Goal: Transaction & Acquisition: Book appointment/travel/reservation

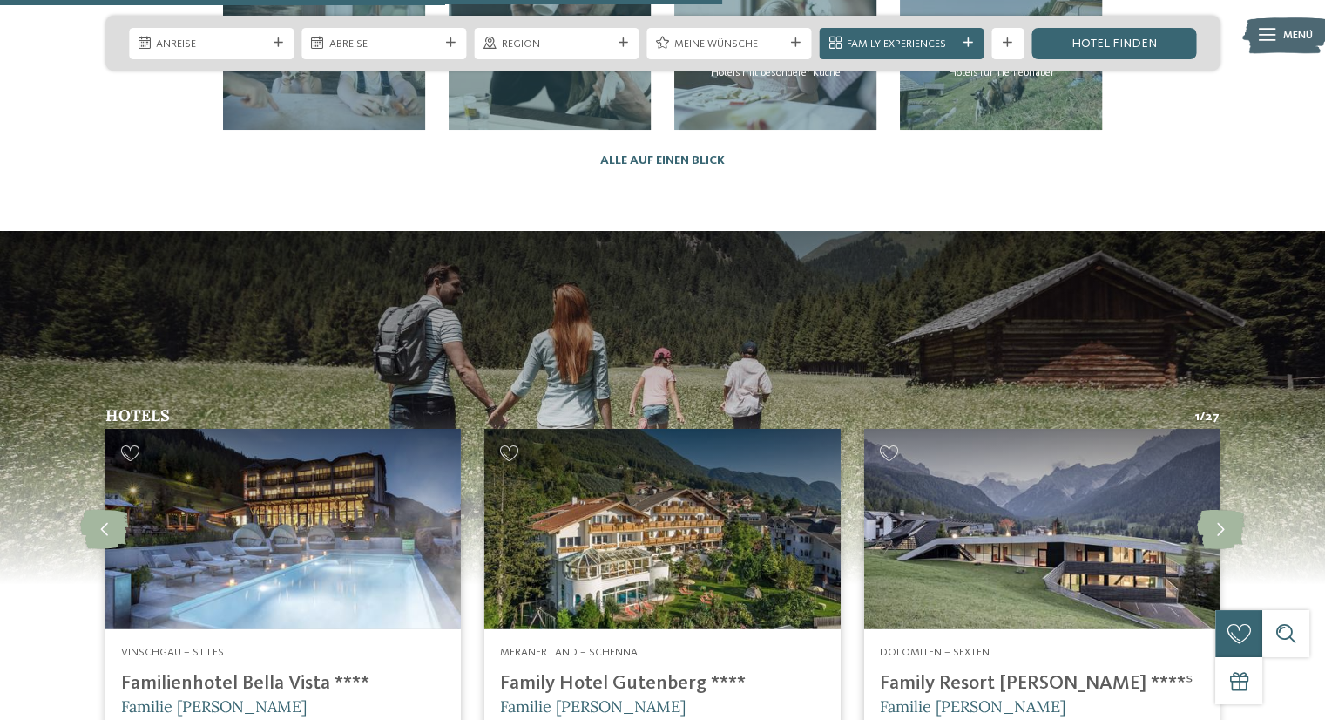
scroll to position [4008, 0]
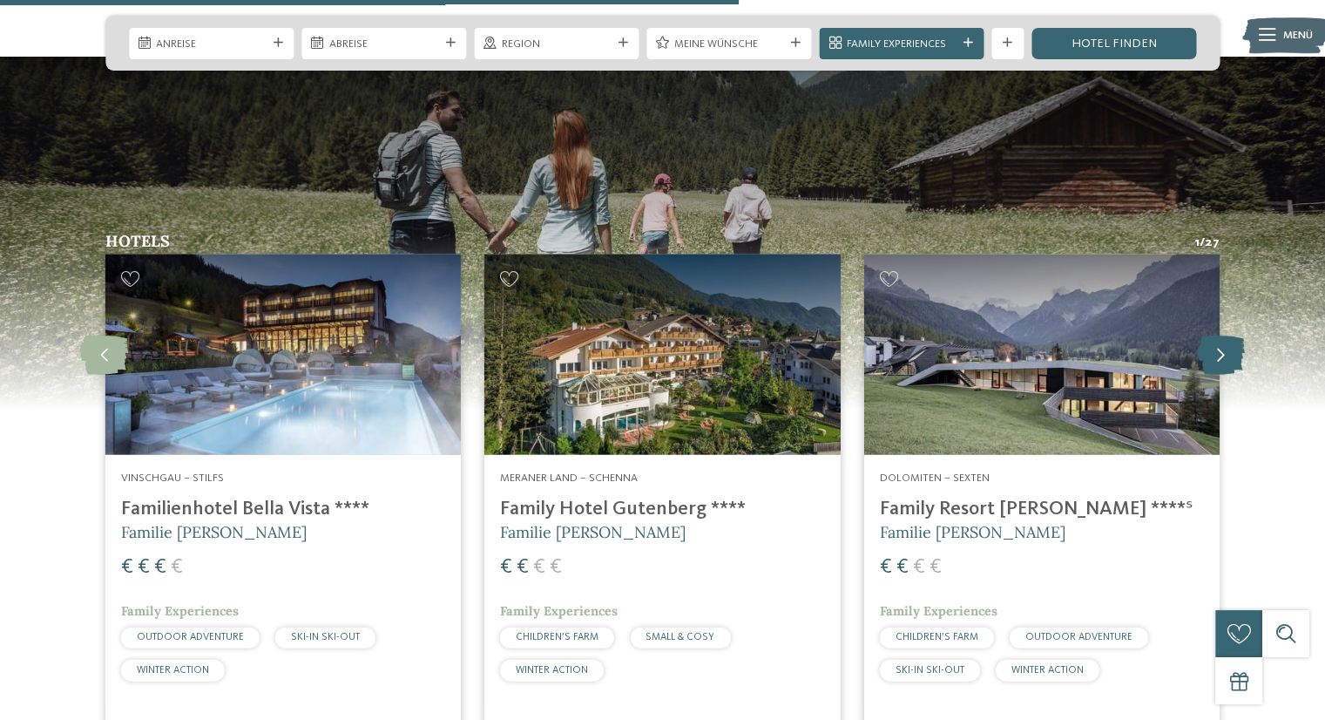
click at [1223, 335] on icon at bounding box center [1221, 354] width 48 height 39
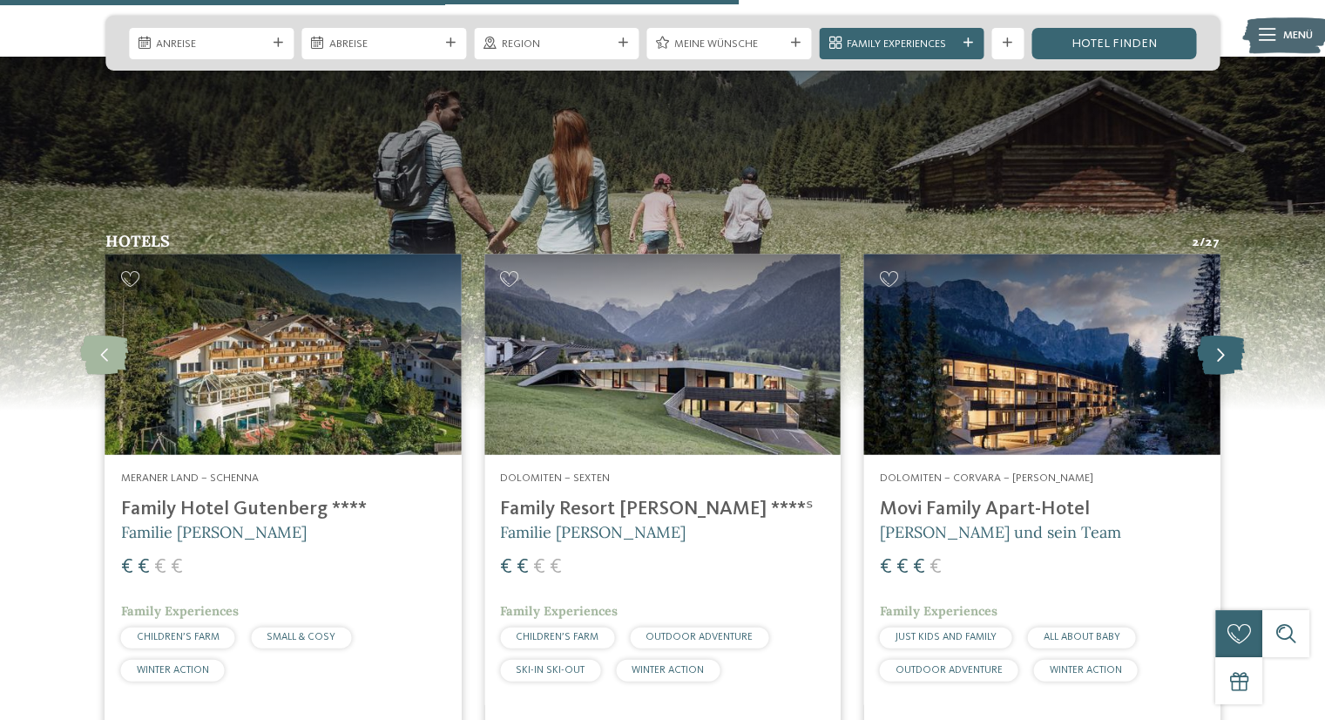
click at [1220, 335] on icon at bounding box center [1221, 354] width 48 height 39
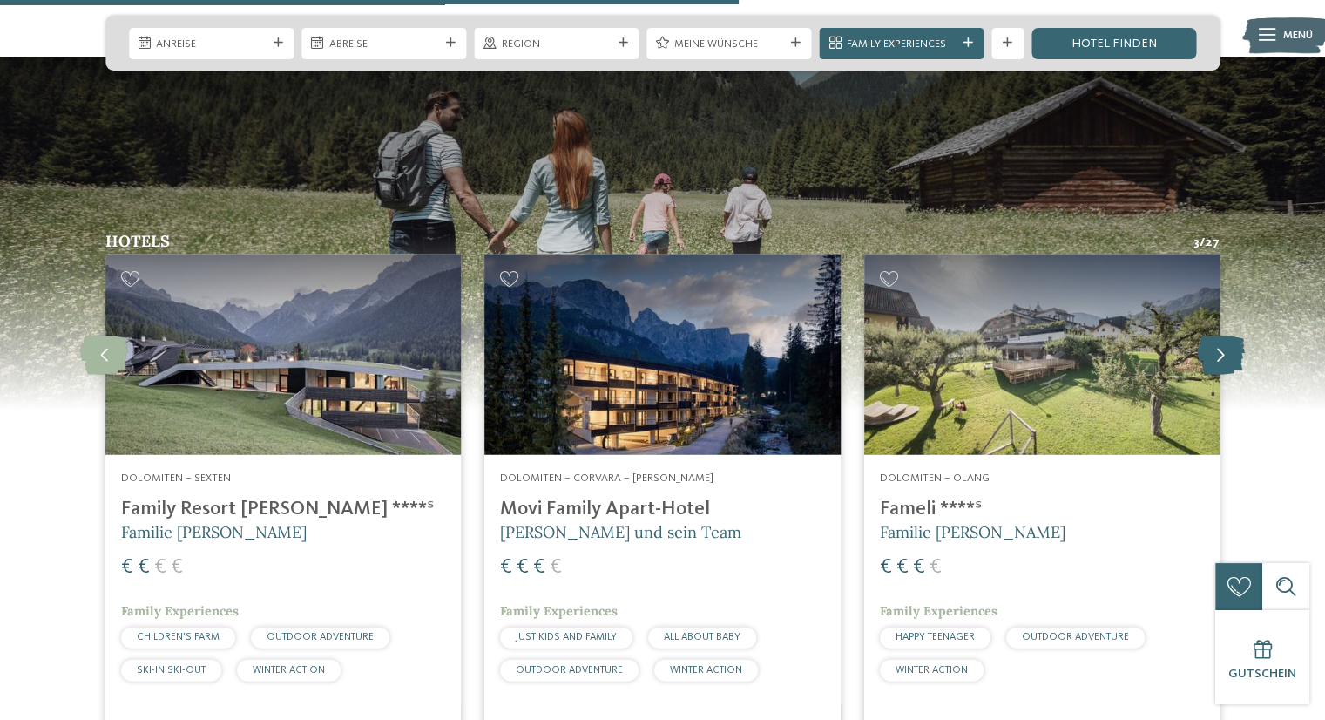
click at [1220, 335] on icon at bounding box center [1221, 354] width 48 height 39
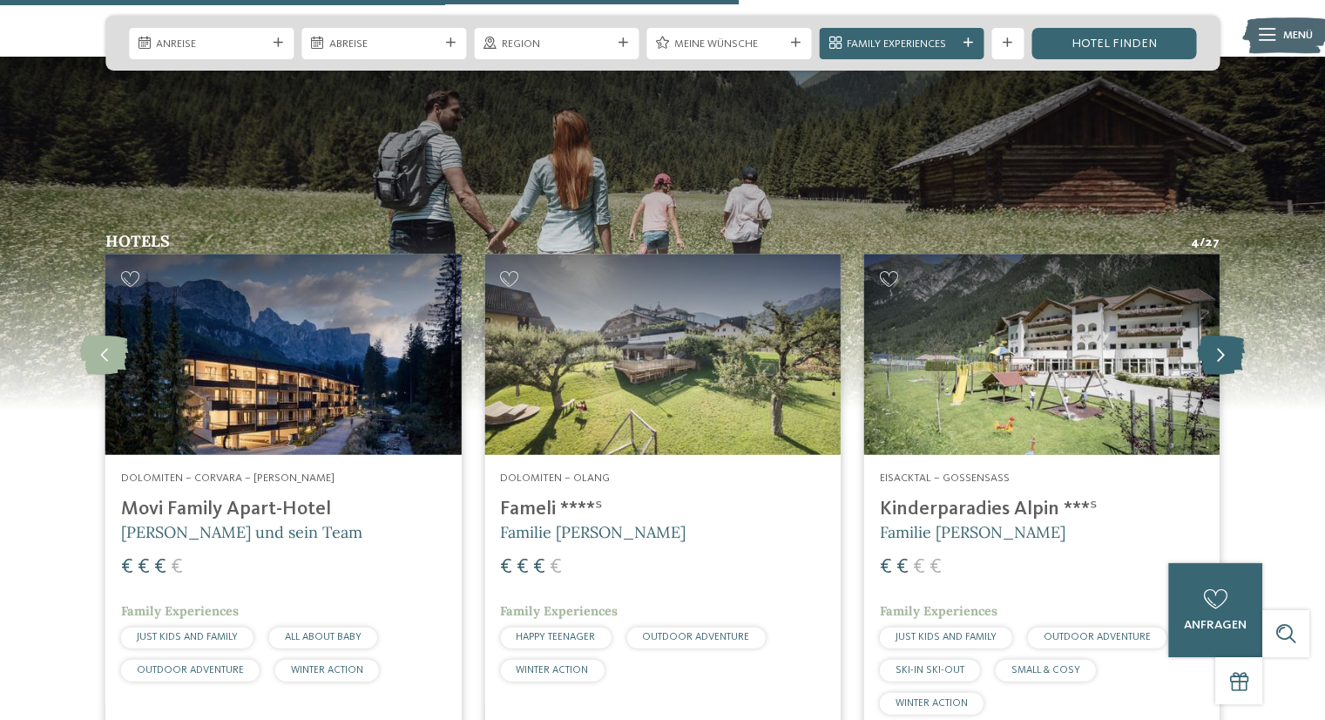
click at [1220, 335] on icon at bounding box center [1221, 354] width 48 height 39
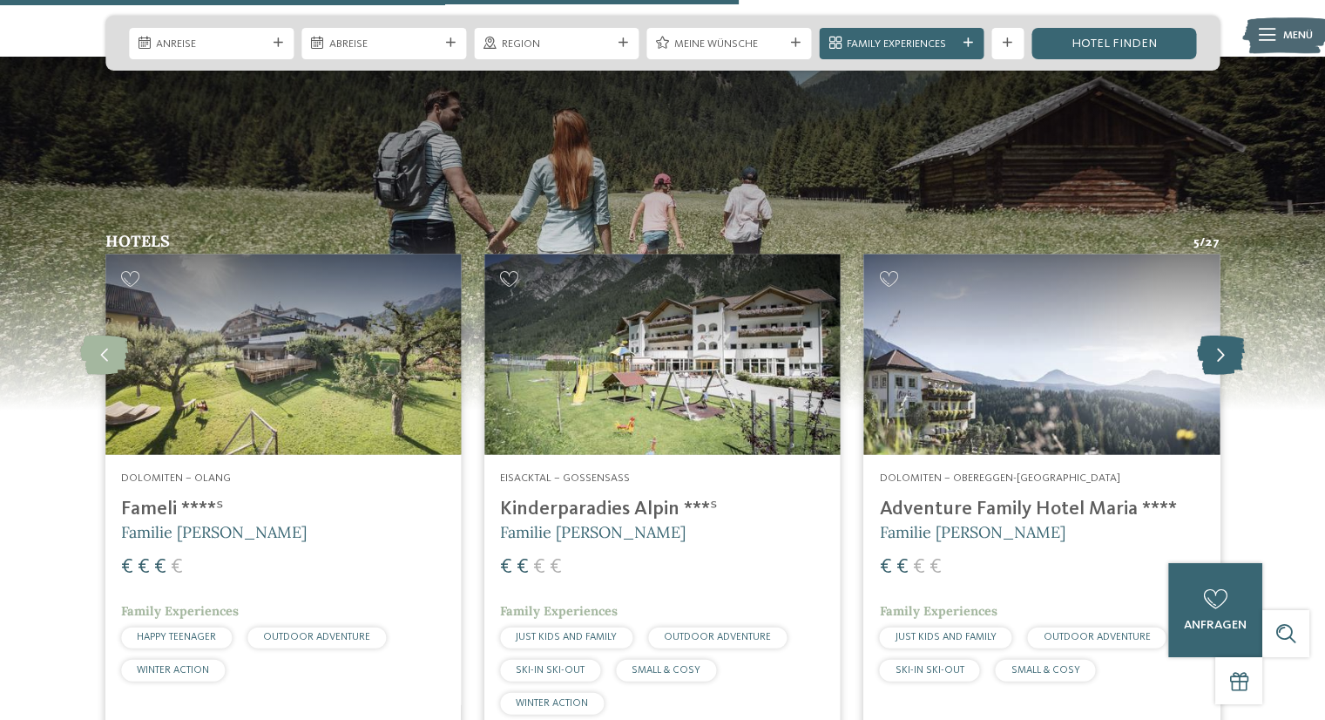
click at [1220, 335] on icon at bounding box center [1221, 354] width 48 height 39
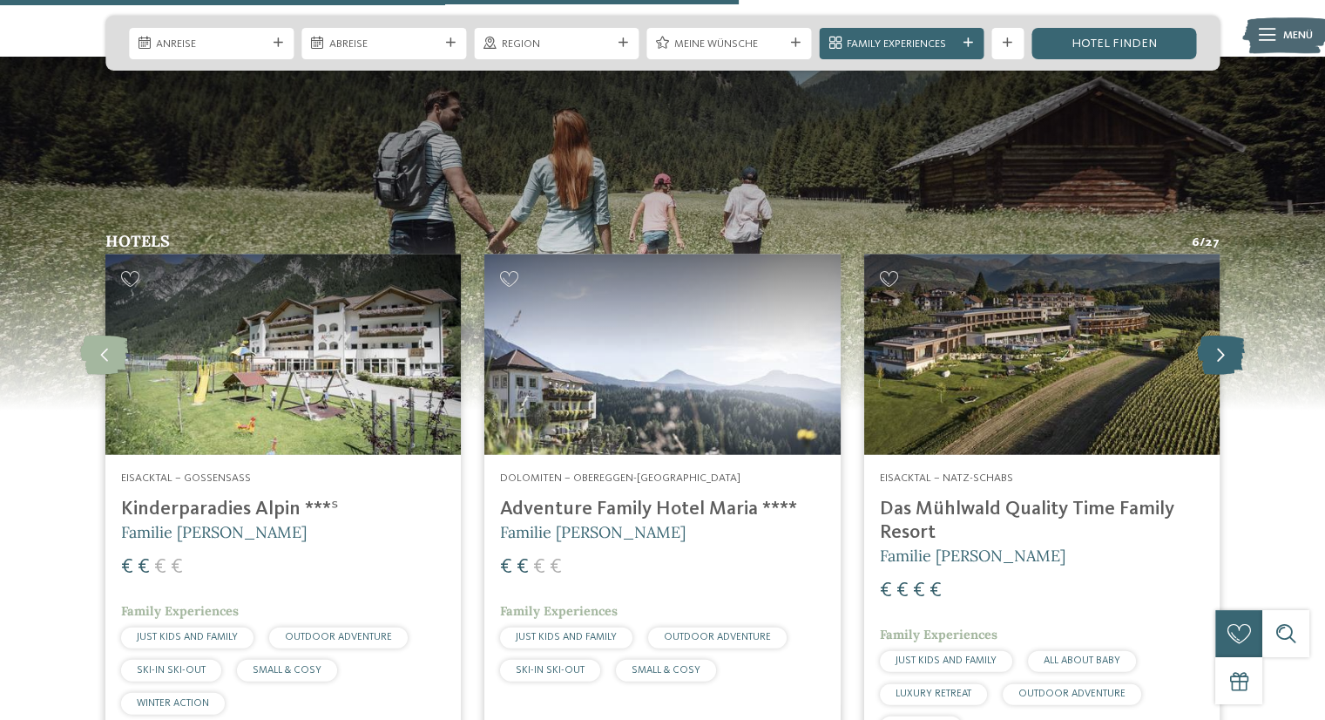
click at [1220, 335] on icon at bounding box center [1221, 354] width 48 height 39
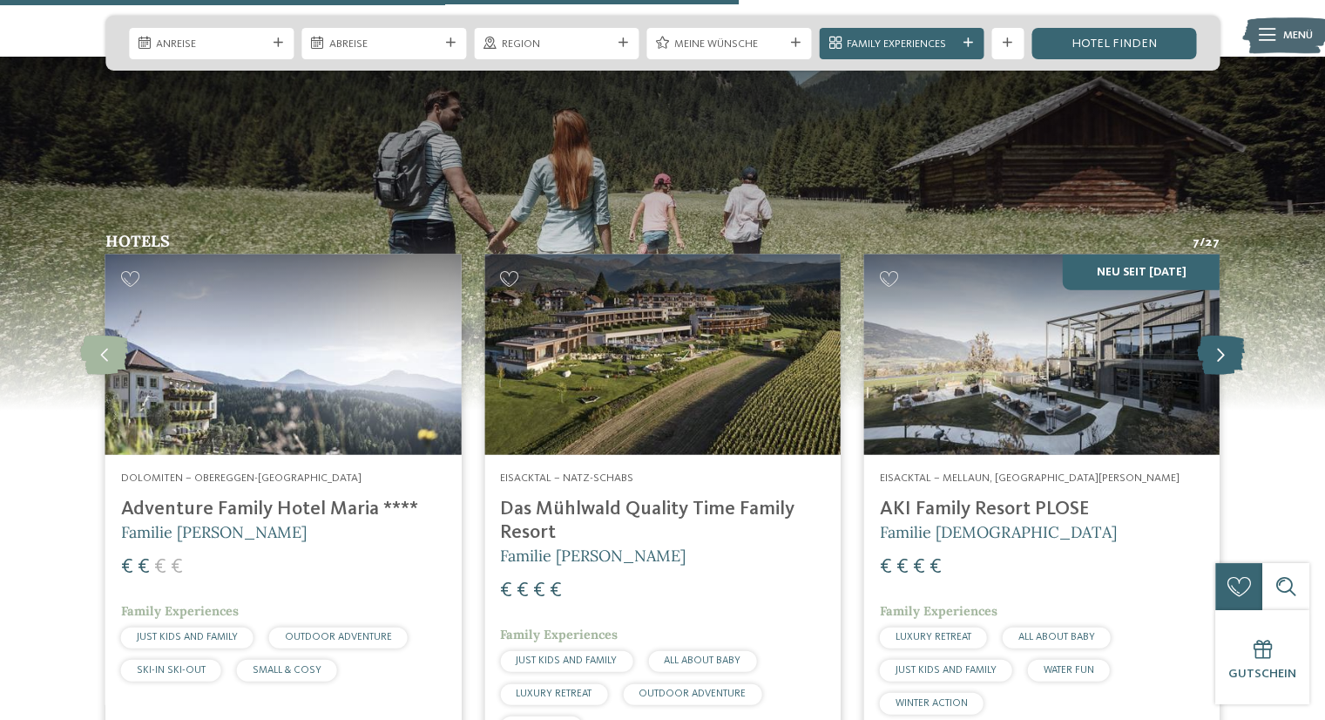
click at [1220, 335] on icon at bounding box center [1221, 354] width 48 height 39
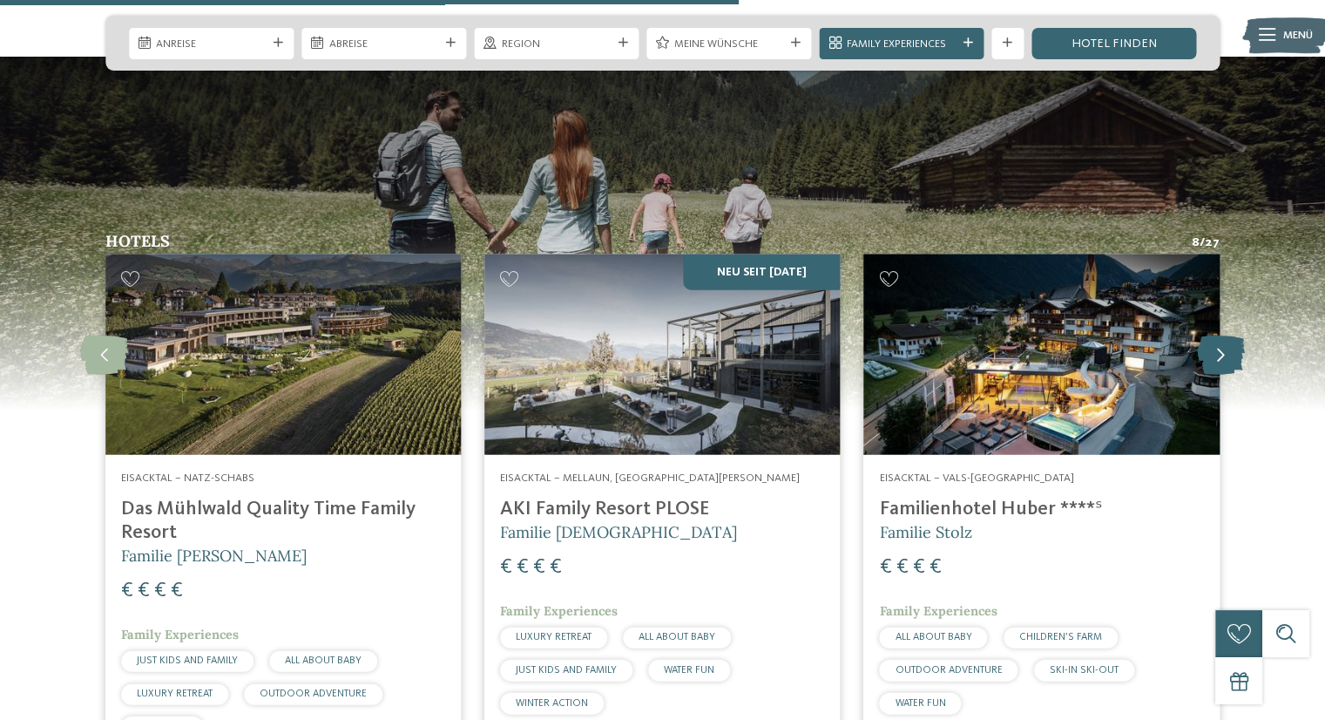
click at [1220, 335] on icon at bounding box center [1221, 354] width 48 height 39
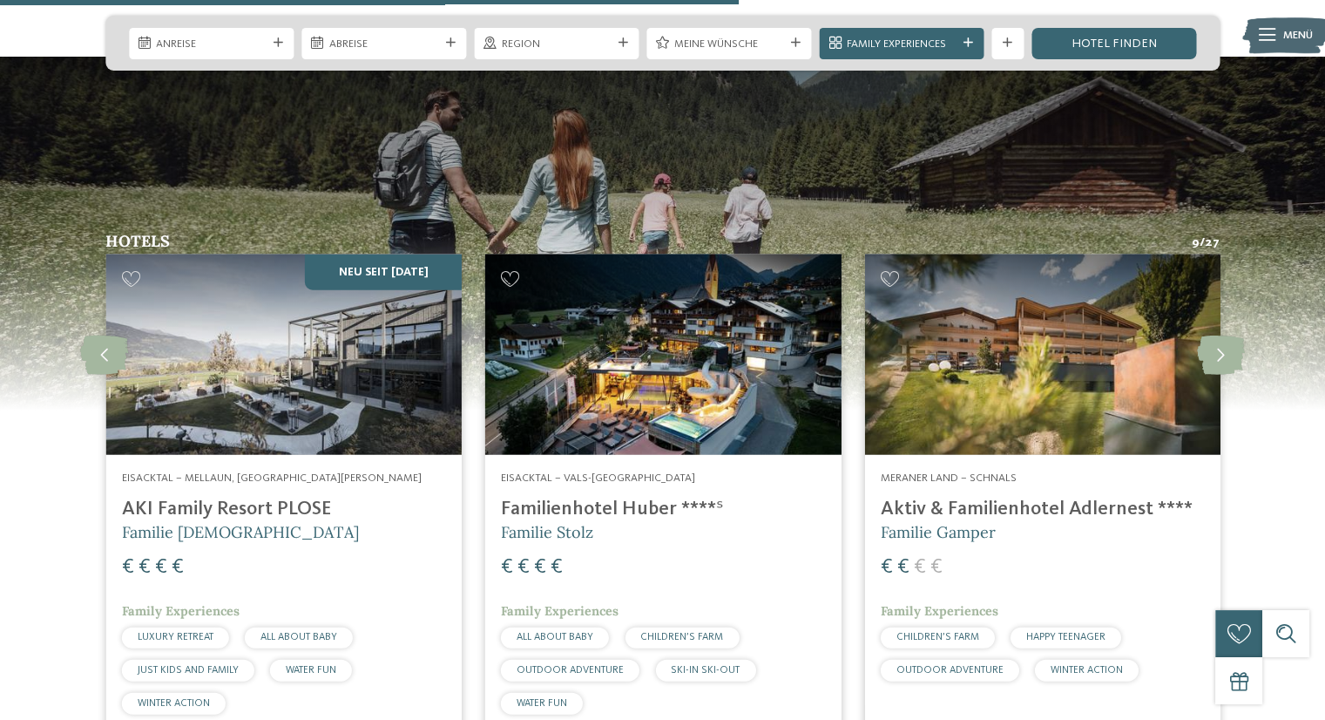
click at [1036, 521] on h5 "Familie Gamper" at bounding box center [1043, 532] width 324 height 22
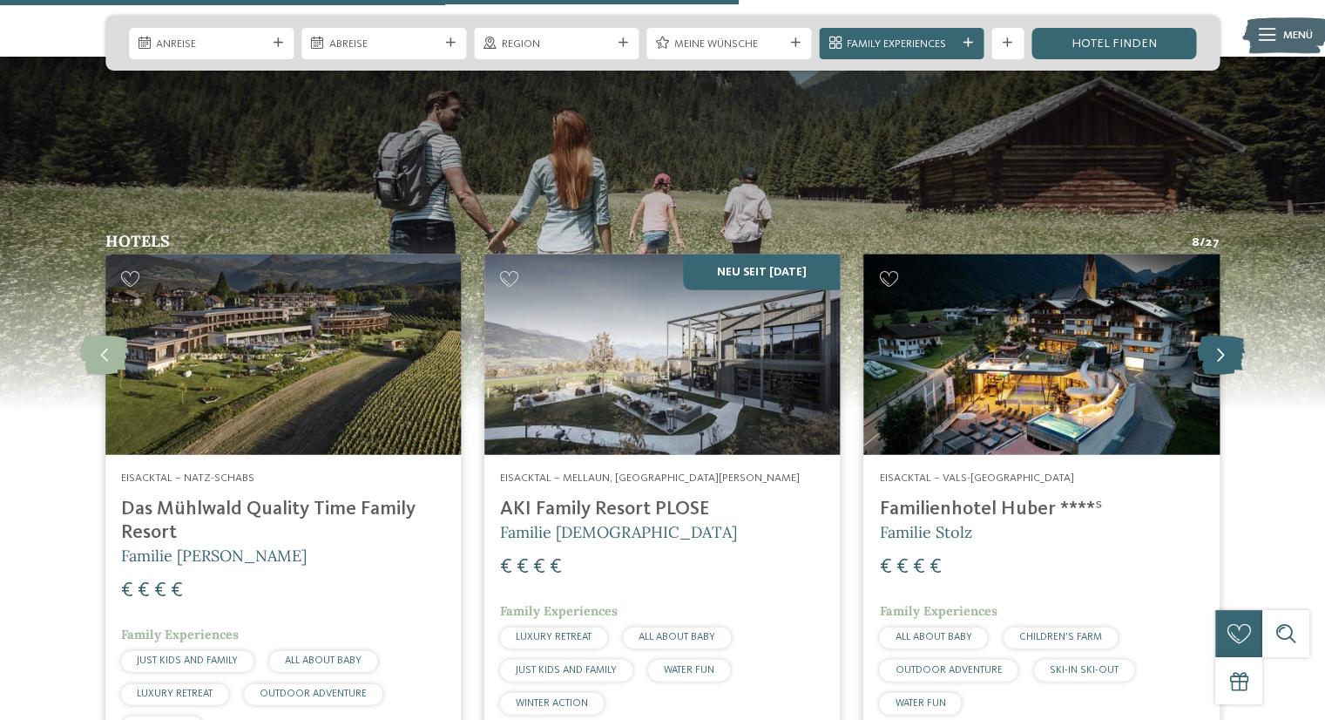
click at [1208, 335] on icon at bounding box center [1221, 354] width 48 height 39
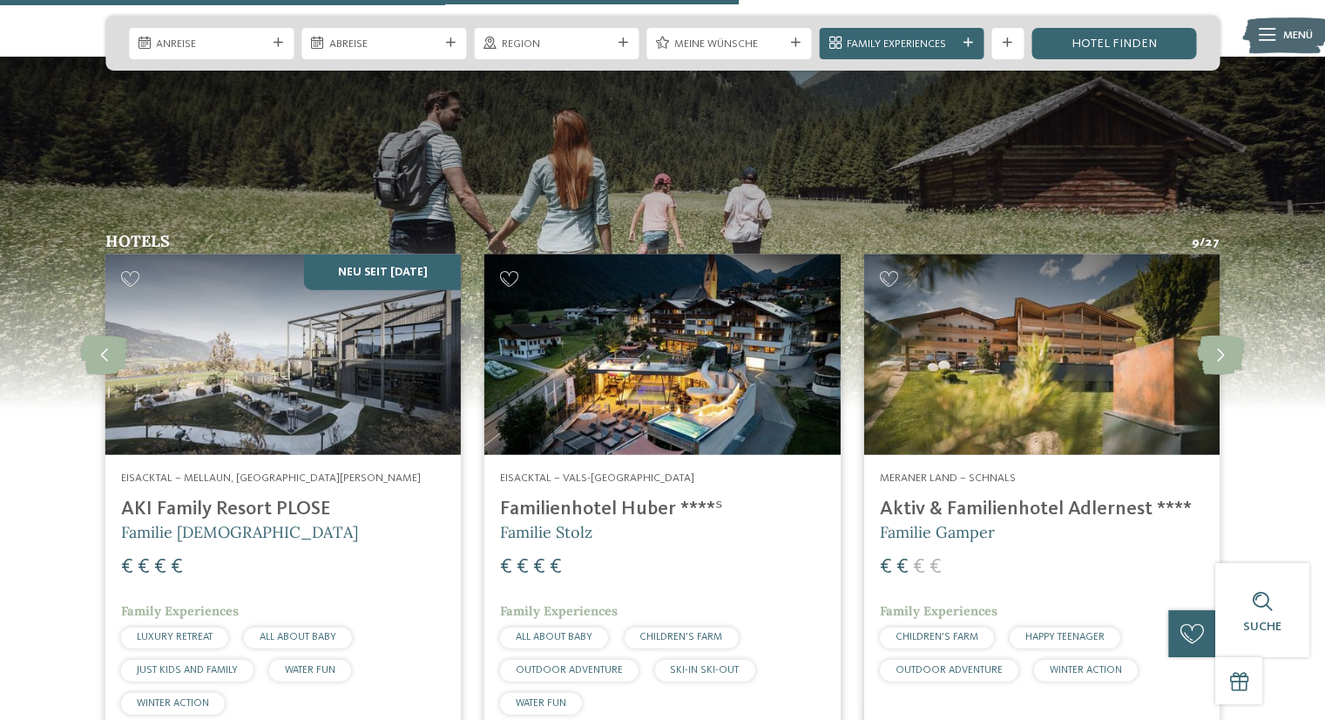
click at [1083, 332] on img at bounding box center [1041, 354] width 355 height 200
click at [294, 317] on img at bounding box center [282, 354] width 355 height 200
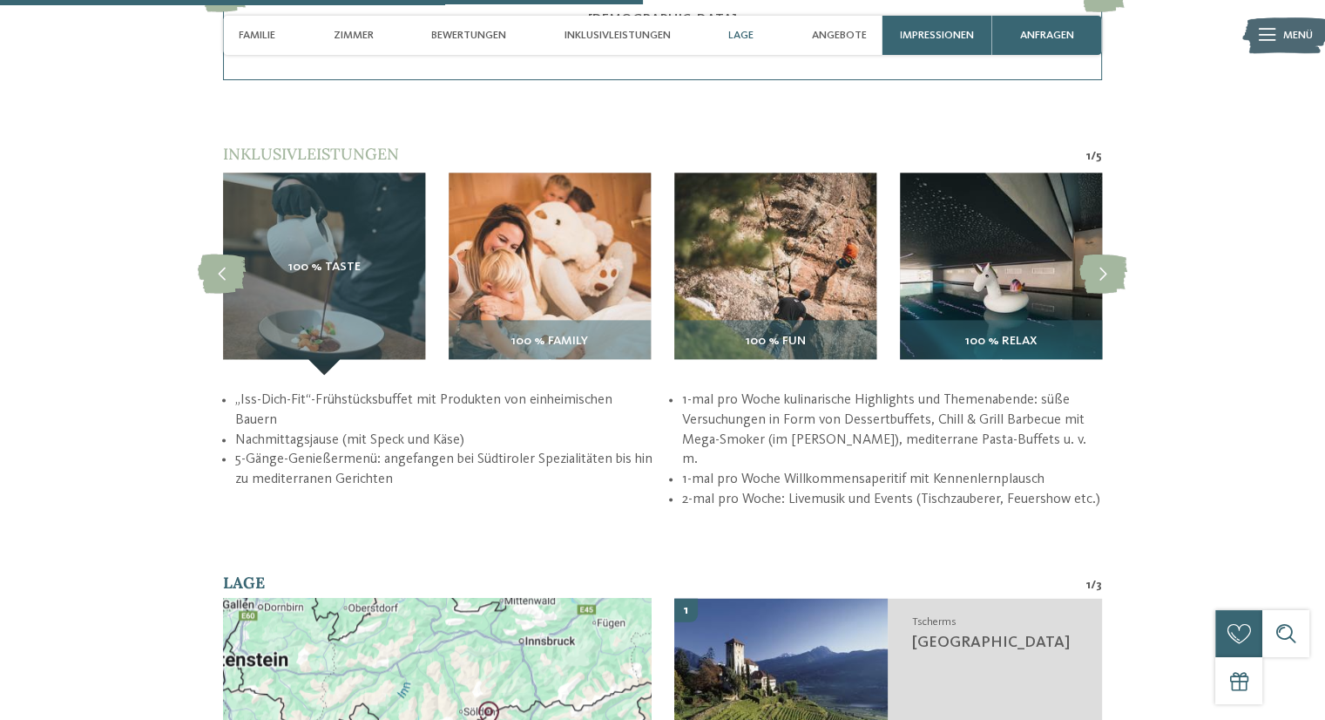
scroll to position [2614, 0]
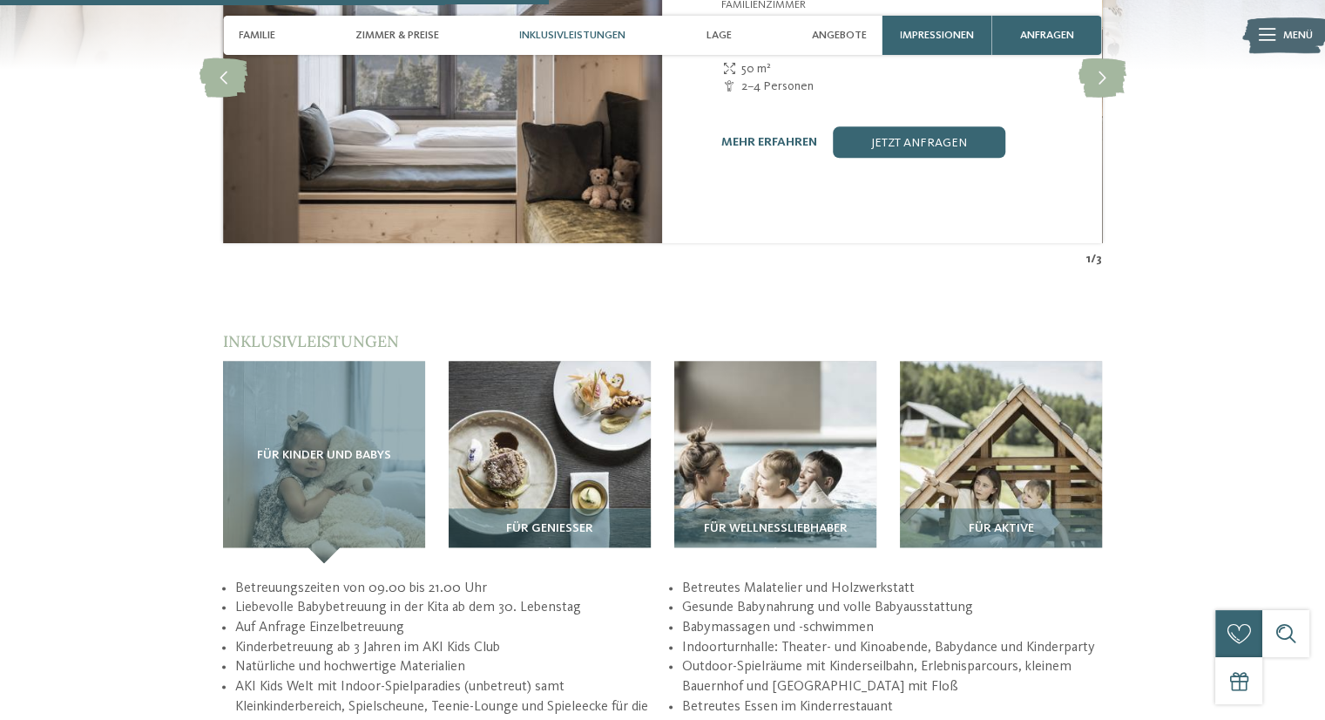
scroll to position [2178, 0]
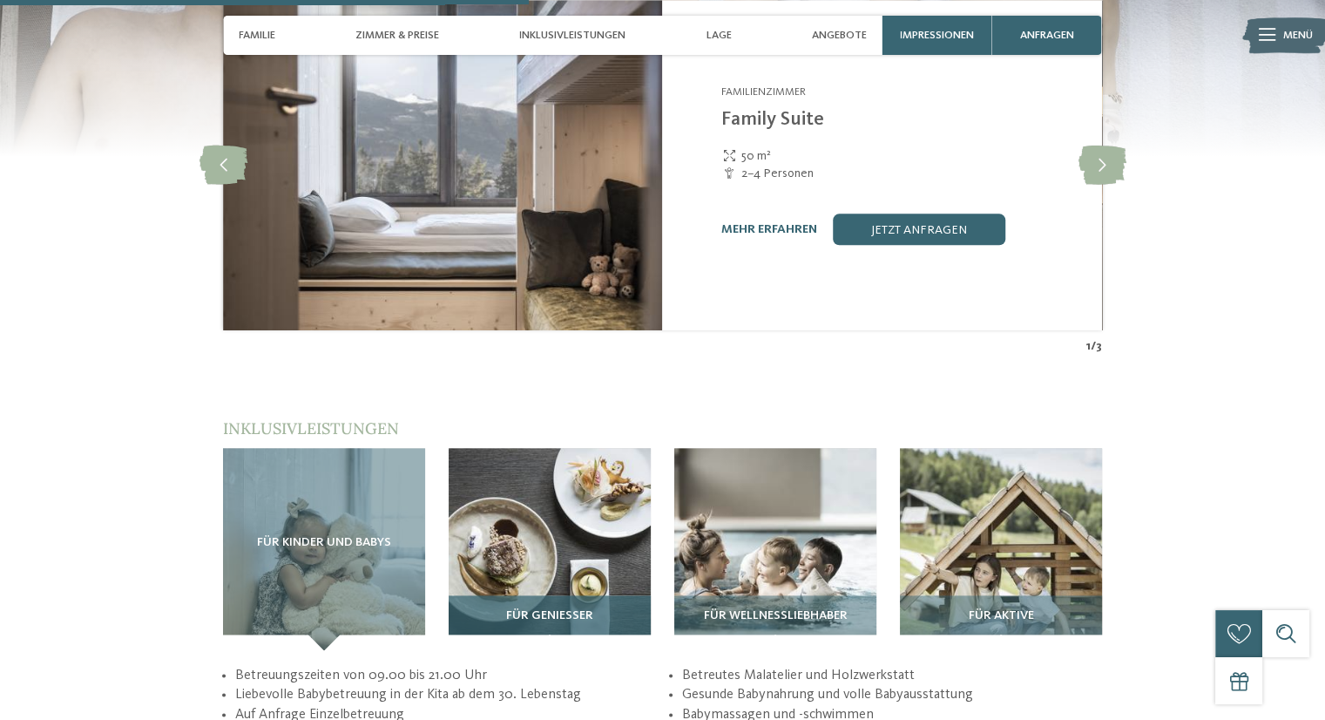
click at [508, 448] on img at bounding box center [550, 549] width 202 height 202
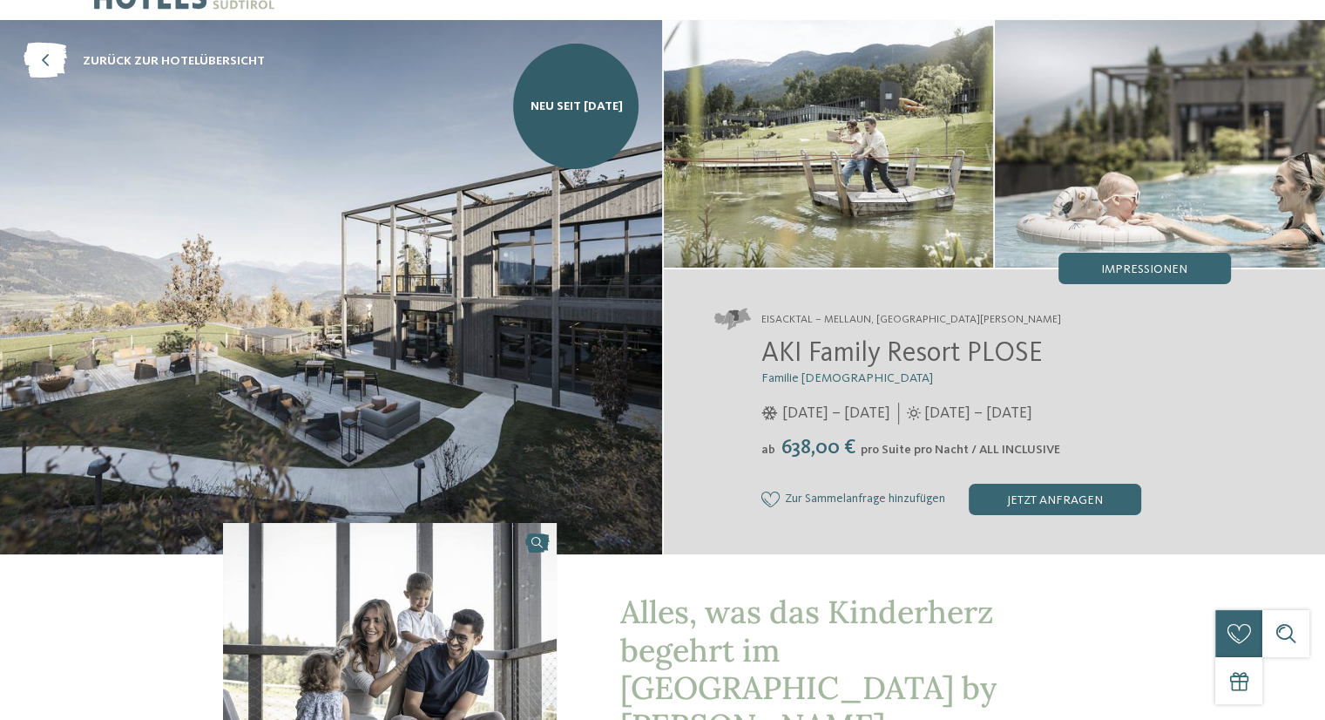
scroll to position [0, 0]
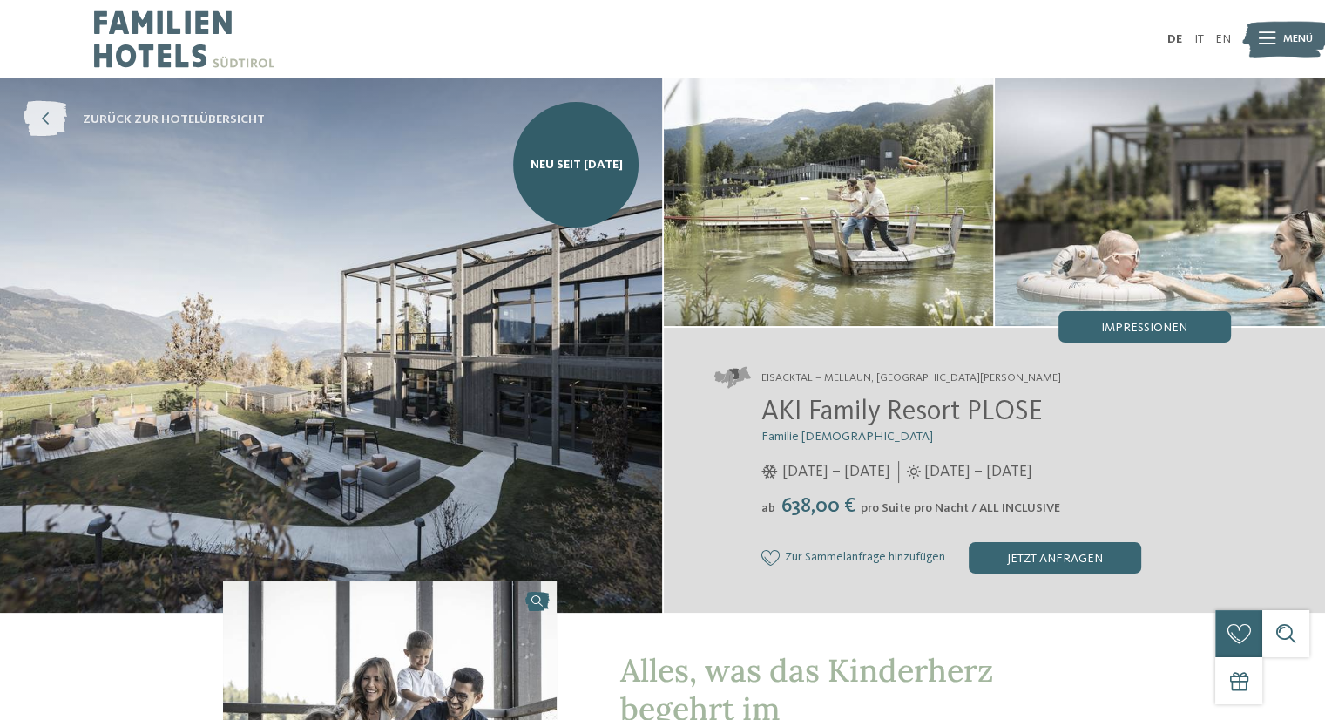
click at [42, 131] on icon at bounding box center [46, 120] width 44 height 36
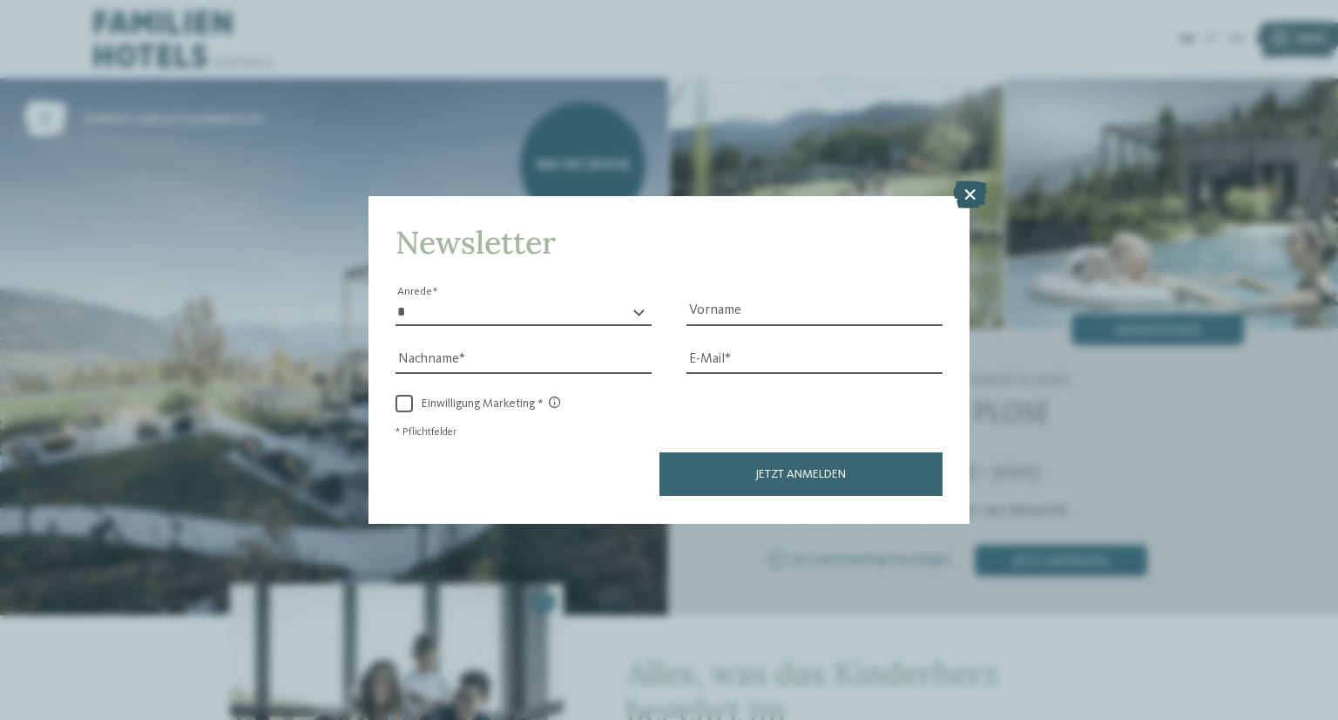
click at [975, 211] on div at bounding box center [970, 197] width 34 height 30
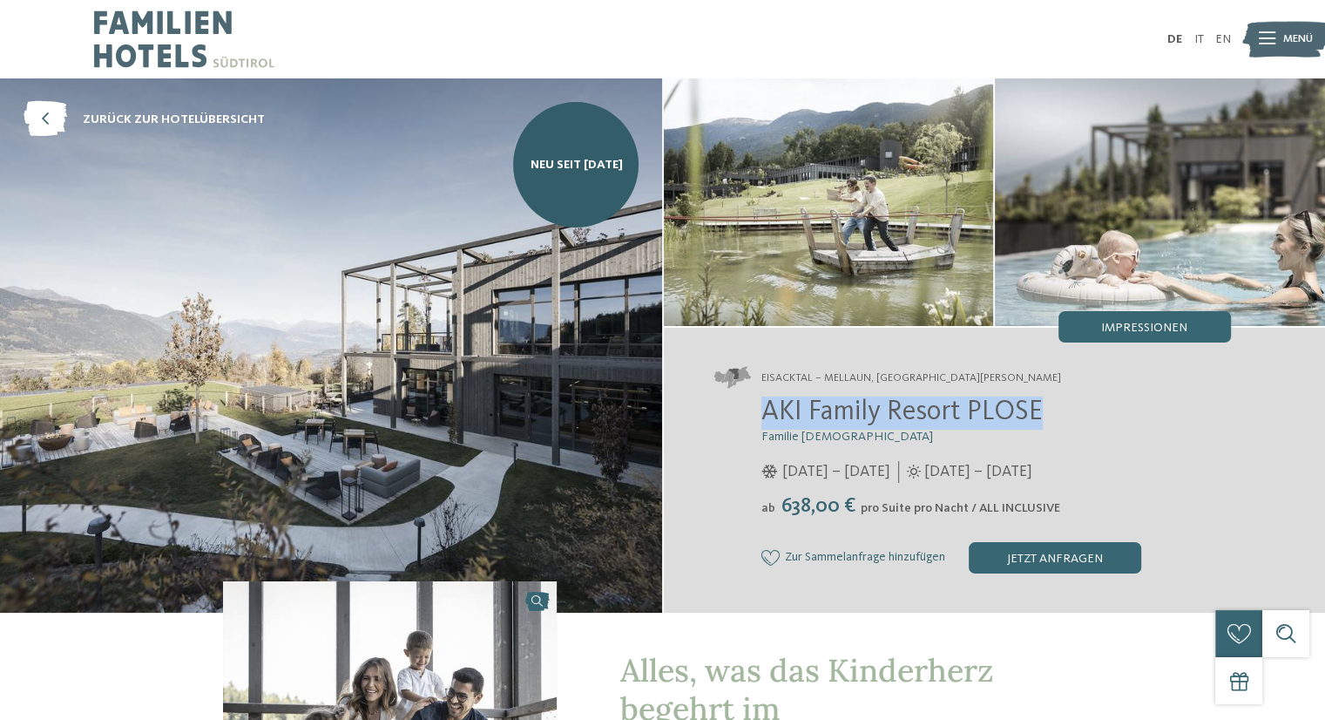
drag, startPoint x: 1073, startPoint y: 406, endPoint x: 752, endPoint y: 409, distance: 321.5
click at [752, 409] on div "AKI Family Resort PLOSE Familie Sanoner 01.12.2025 – 12.04.2026 29.05. – 30.11.…" at bounding box center [972, 484] width 517 height 177
copy span "AKI Family Resort PLOSE"
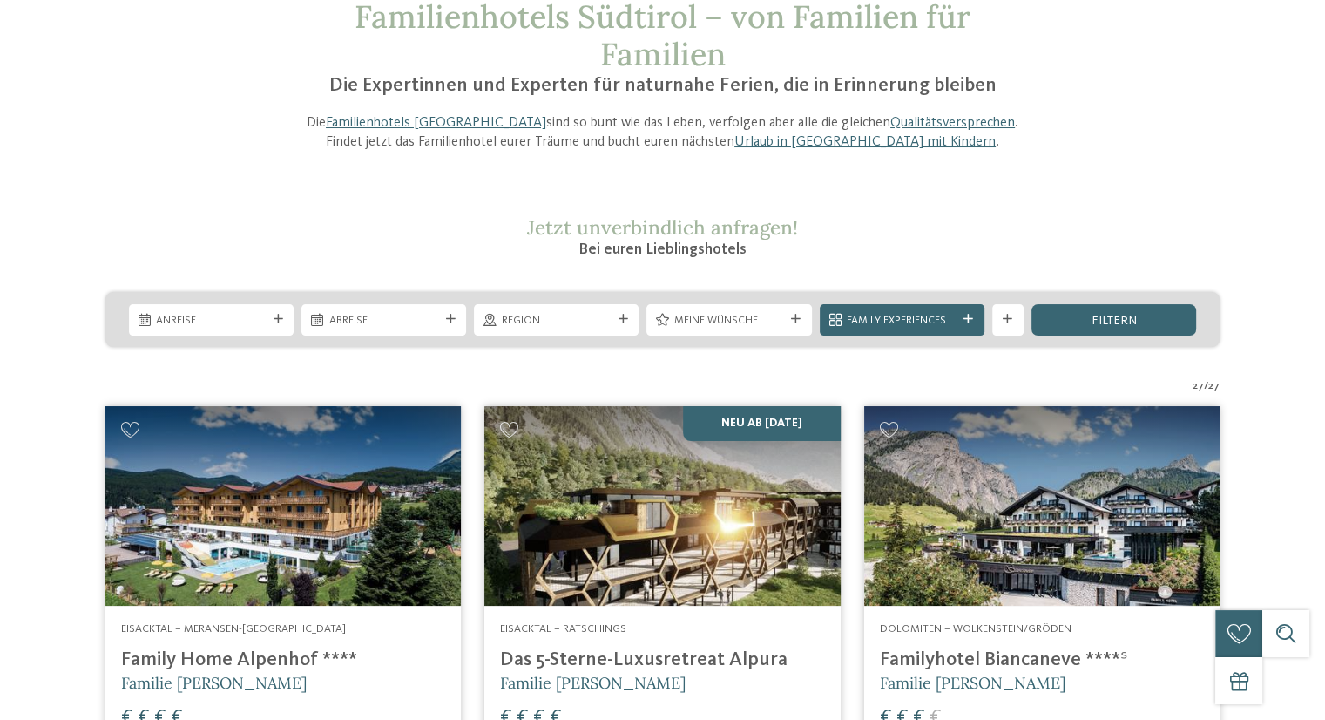
scroll to position [261, 0]
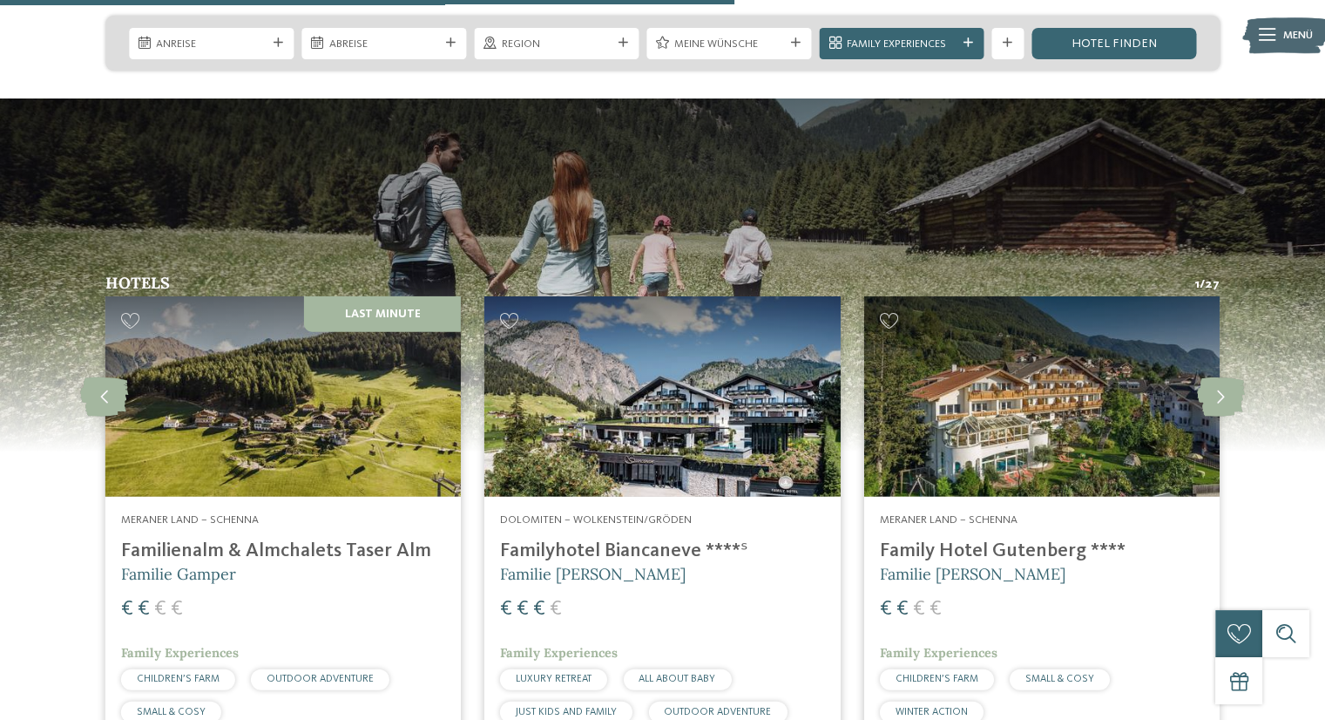
scroll to position [4008, 0]
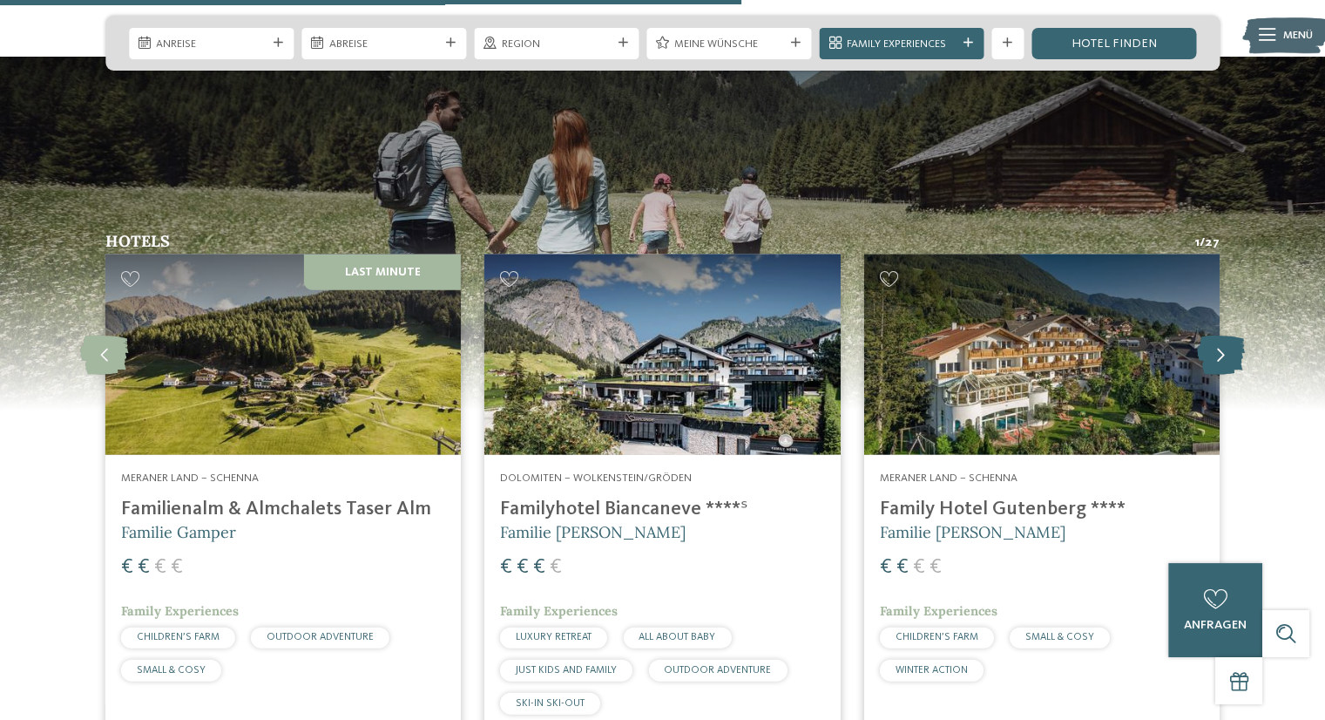
click at [1220, 335] on icon at bounding box center [1221, 354] width 48 height 39
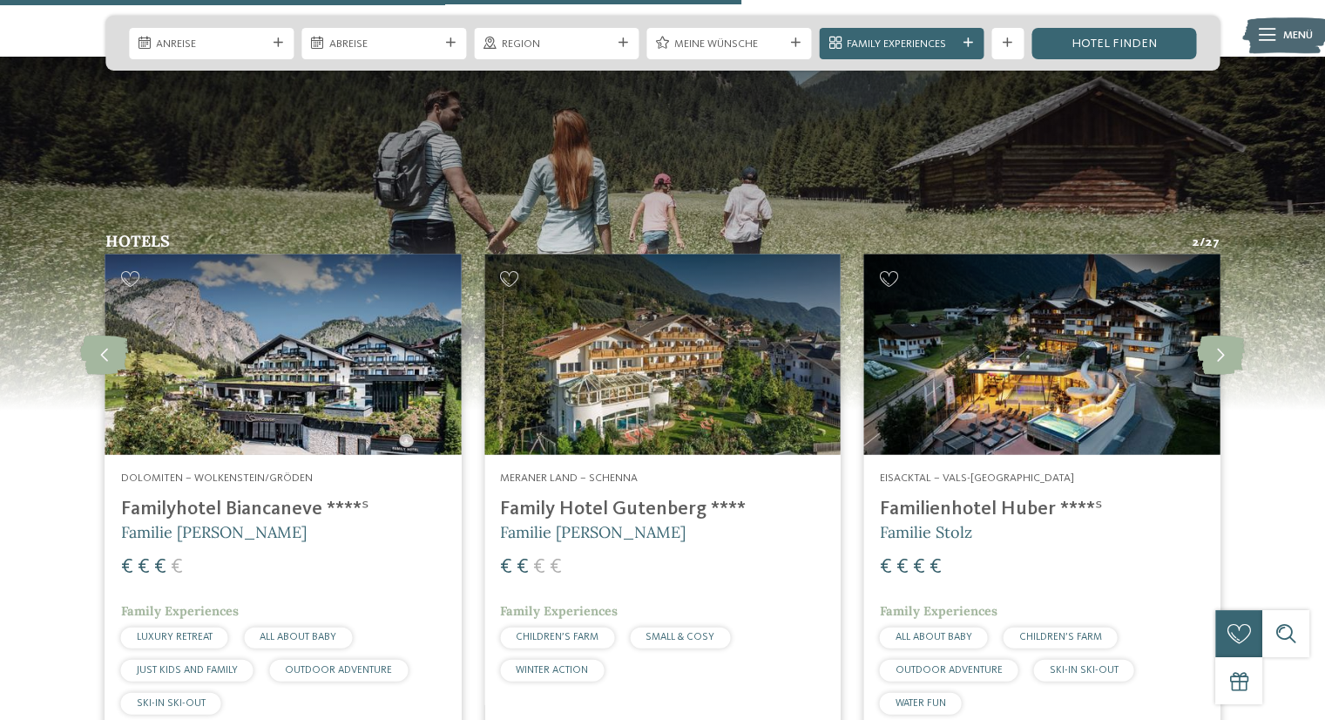
click at [1041, 356] on img at bounding box center [1041, 354] width 355 height 200
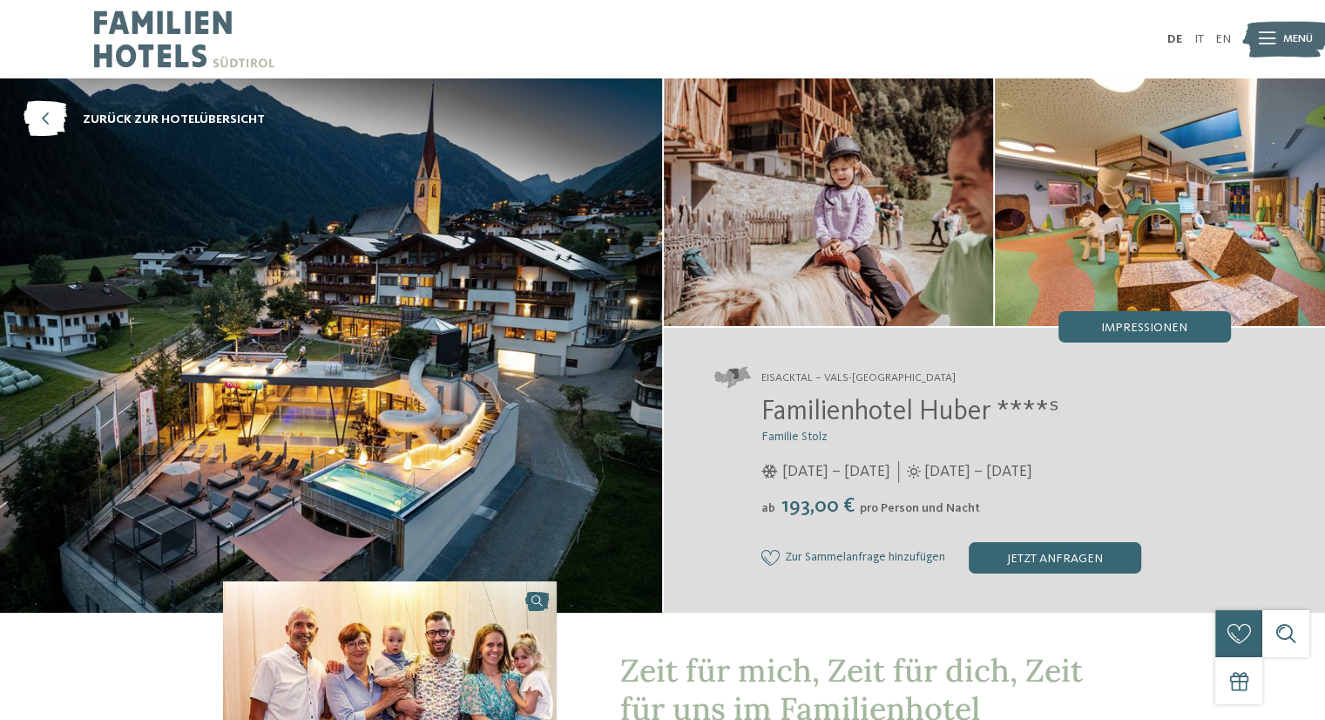
click at [318, 442] on img at bounding box center [331, 345] width 662 height 534
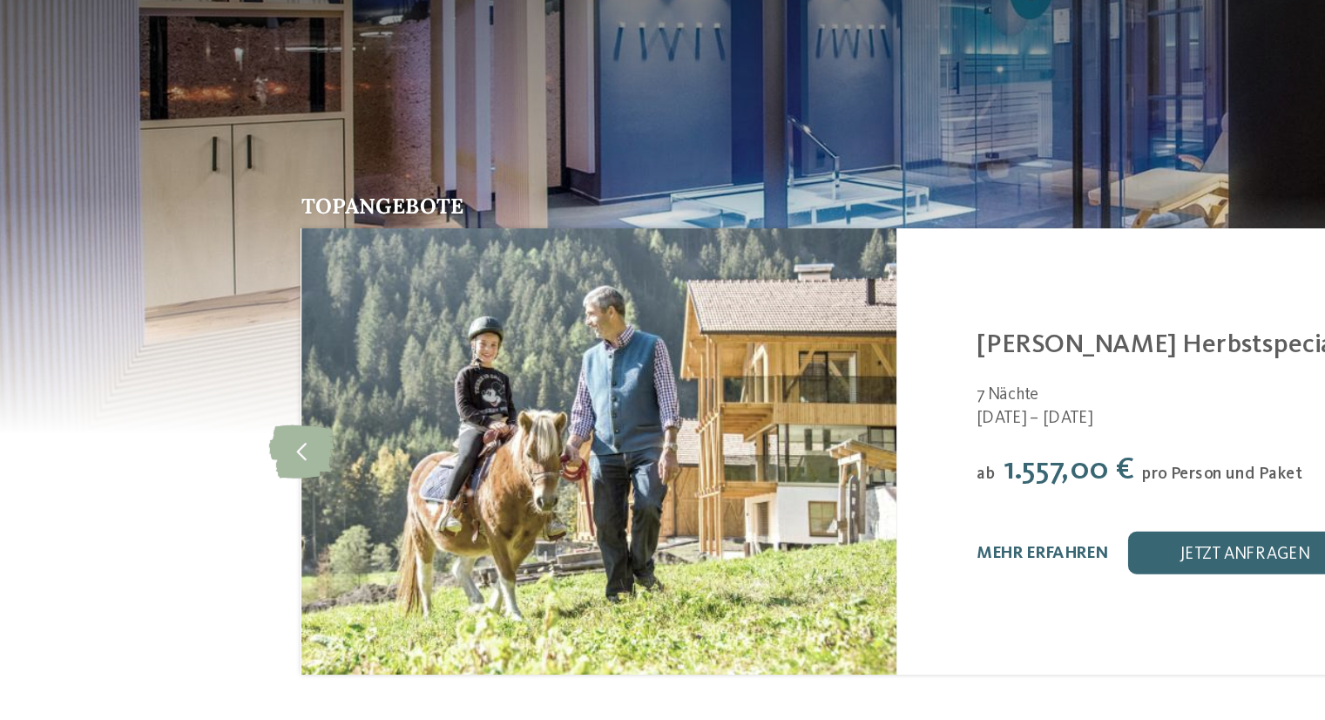
scroll to position [3530, 0]
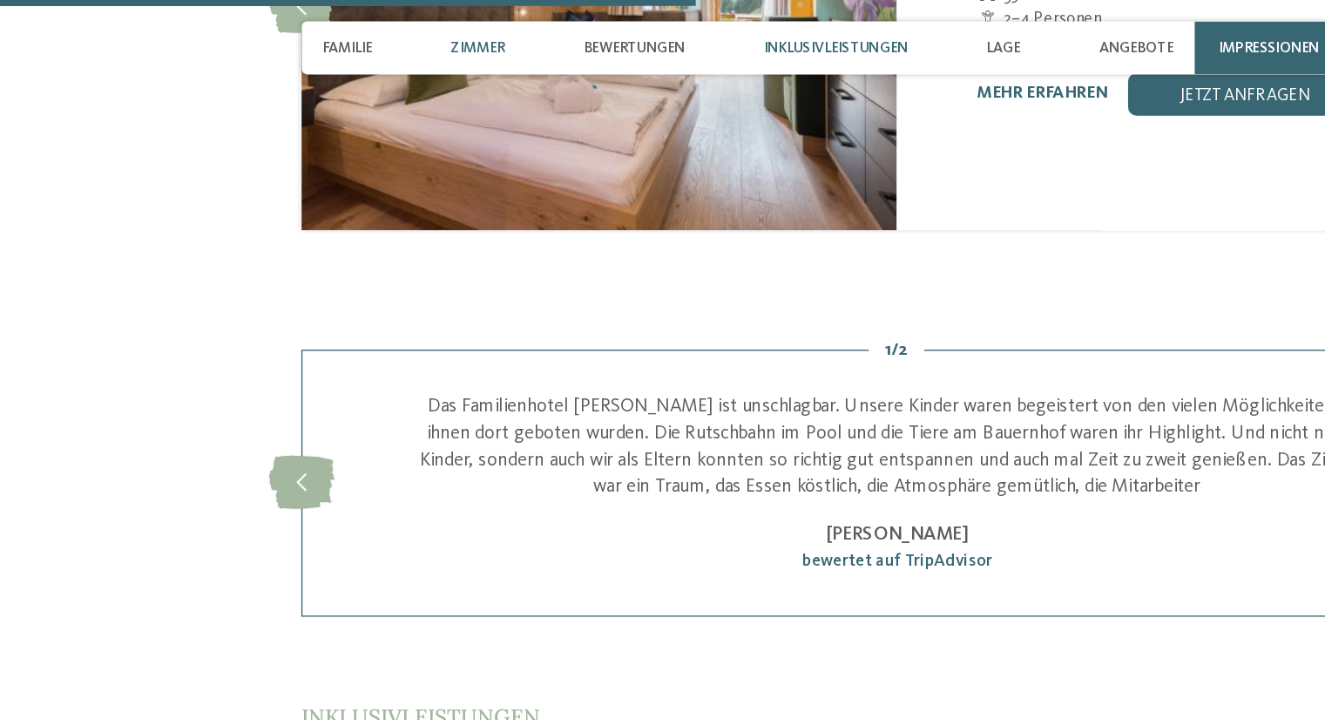
click at [592, 39] on span "Inklusivleistungen" at bounding box center [618, 35] width 106 height 13
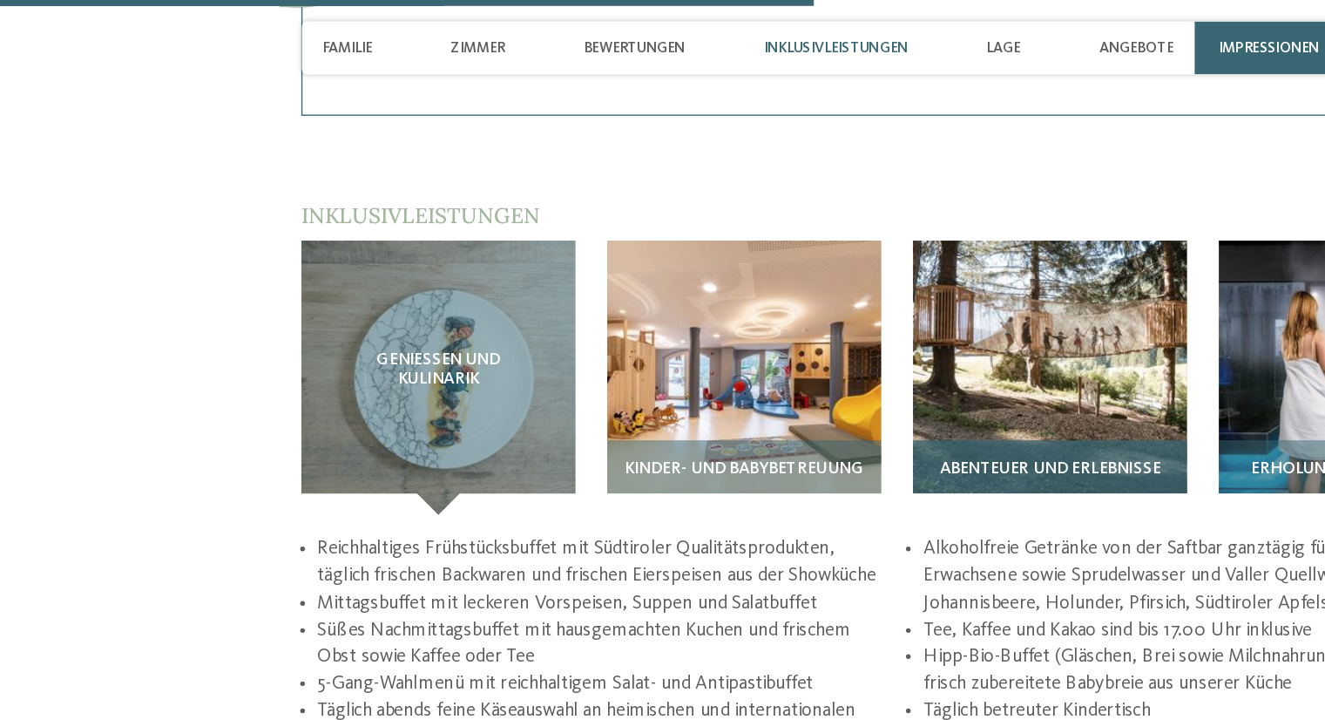
click at [809, 260] on img at bounding box center [775, 279] width 202 height 202
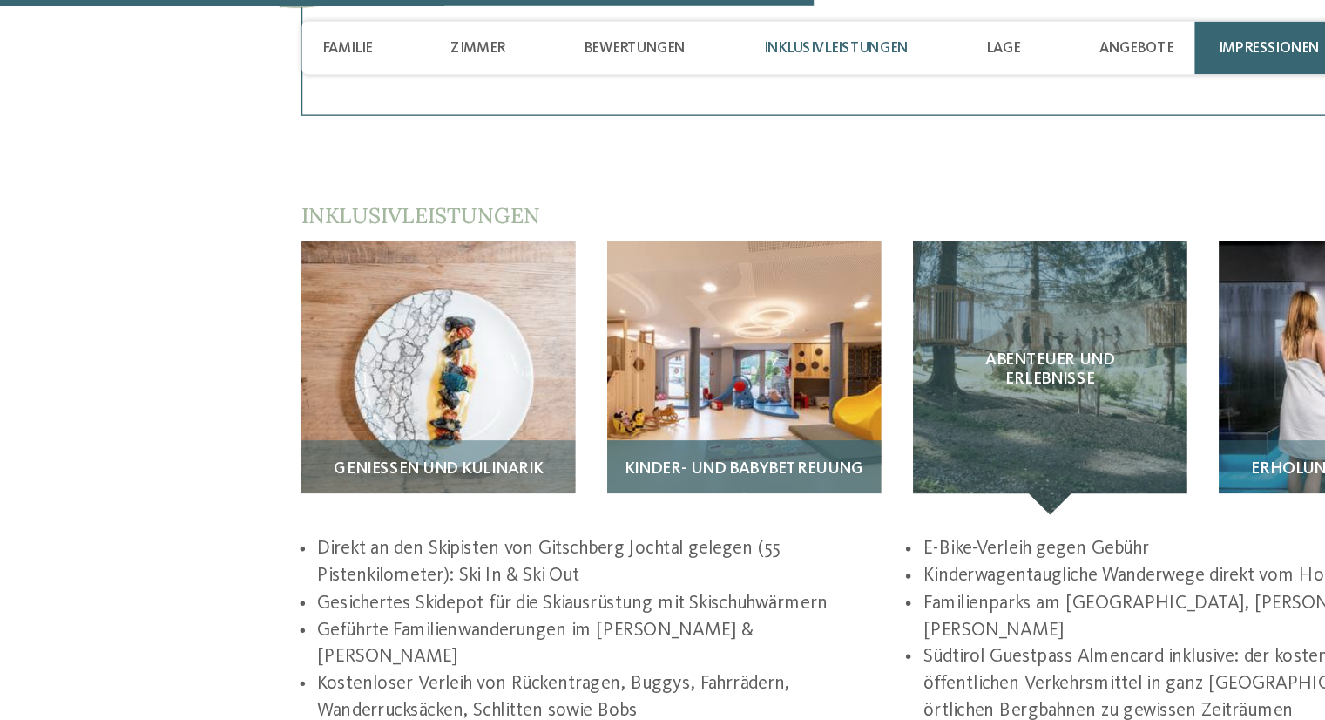
click at [627, 253] on img at bounding box center [550, 279] width 202 height 202
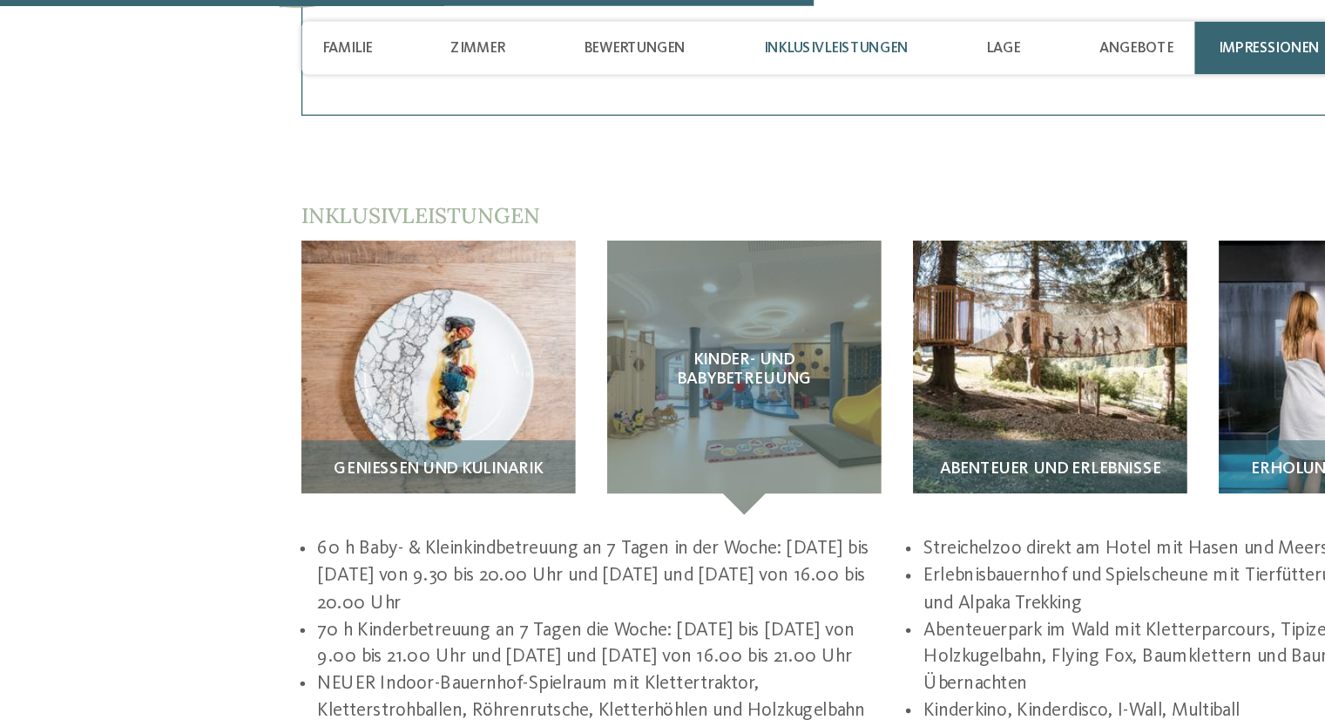
click at [897, 247] on article "Erholung und Wellness" at bounding box center [1001, 279] width 226 height 202
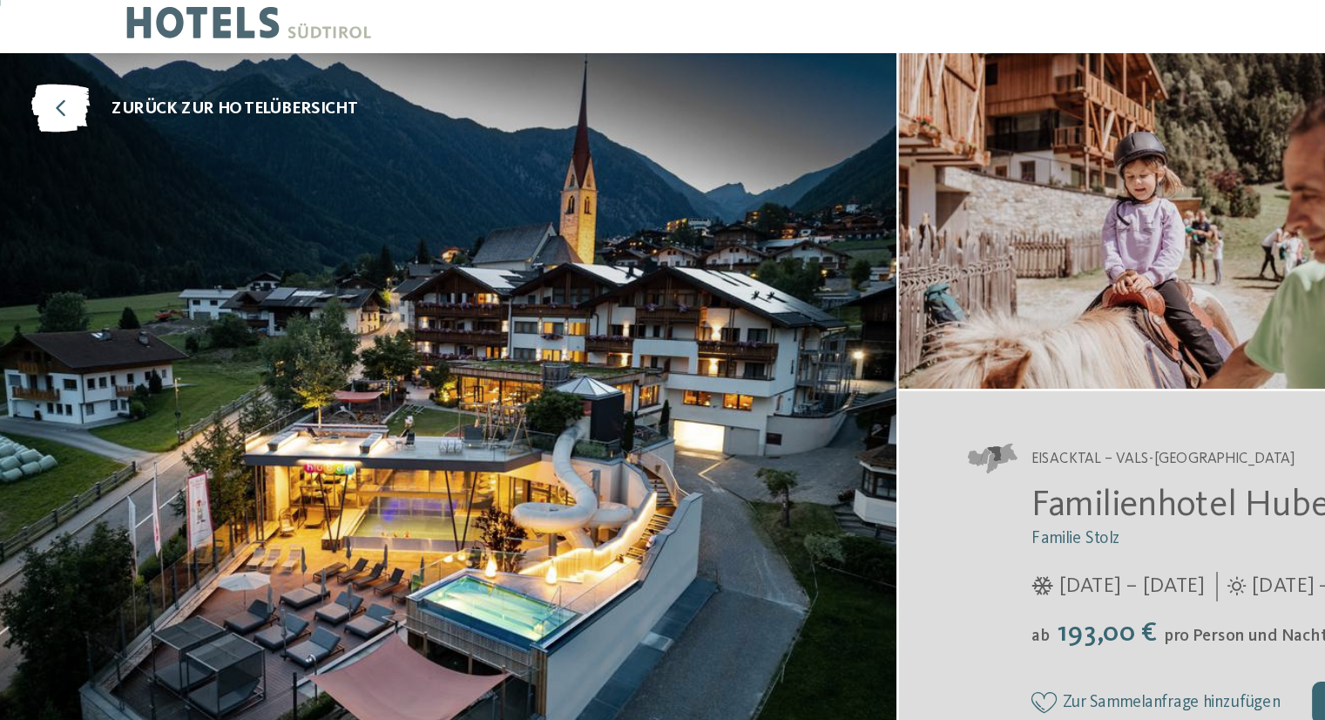
scroll to position [0, 0]
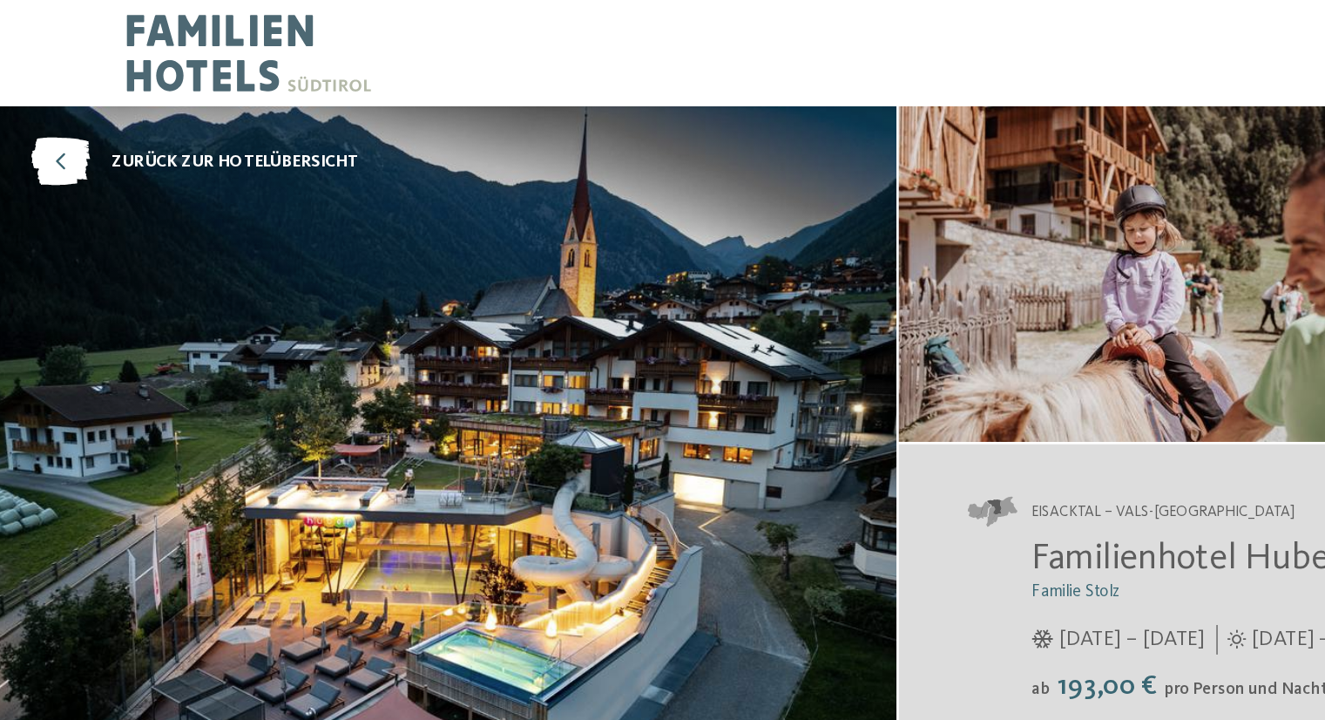
click at [156, 46] on img at bounding box center [184, 39] width 180 height 78
